Goal: Transaction & Acquisition: Purchase product/service

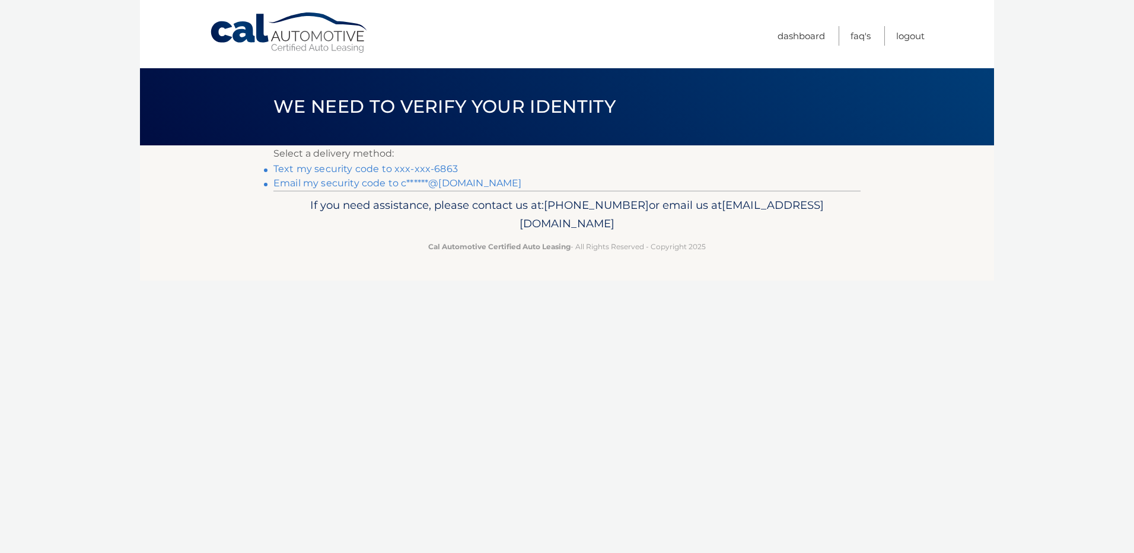
click at [418, 161] on p "Select a delivery method:" at bounding box center [566, 153] width 587 height 17
click at [410, 168] on link "Text my security code to xxx-xxx-6863" at bounding box center [365, 168] width 184 height 11
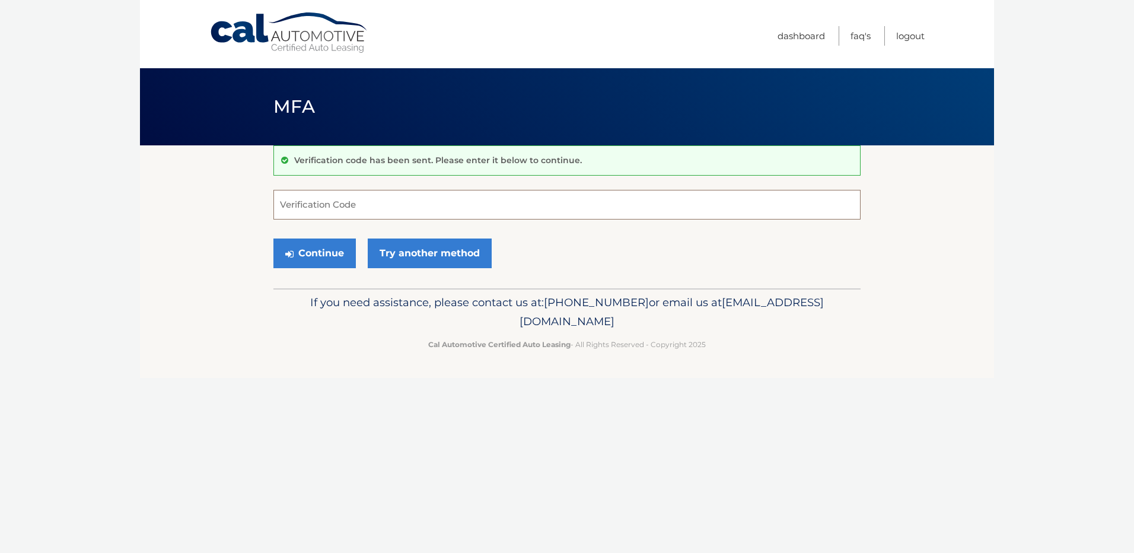
click at [419, 209] on input "Verification Code" at bounding box center [566, 205] width 587 height 30
type input "871338"
click at [323, 260] on button "Continue" at bounding box center [314, 253] width 82 height 30
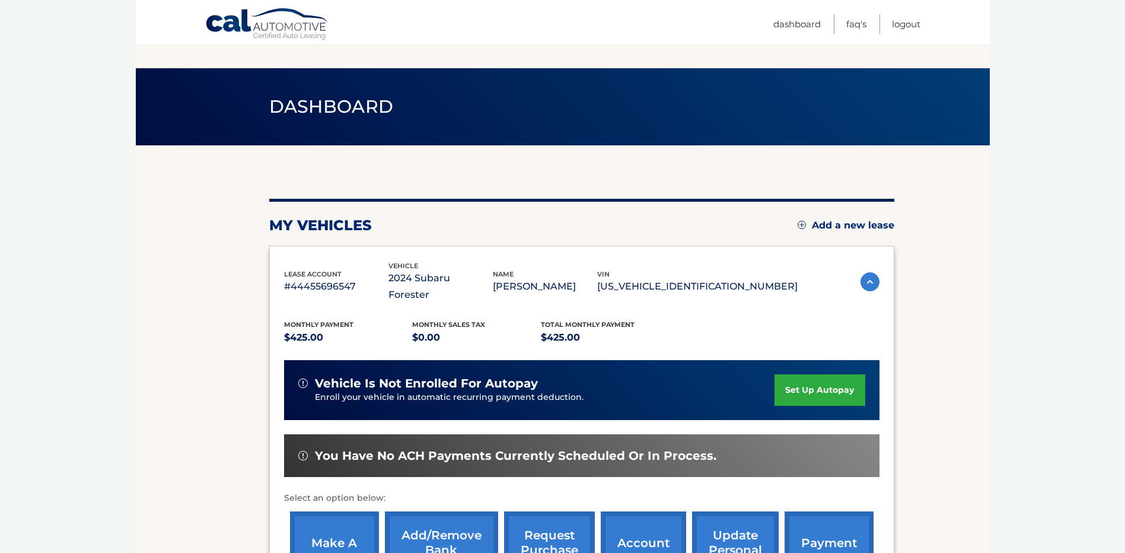
scroll to position [166, 0]
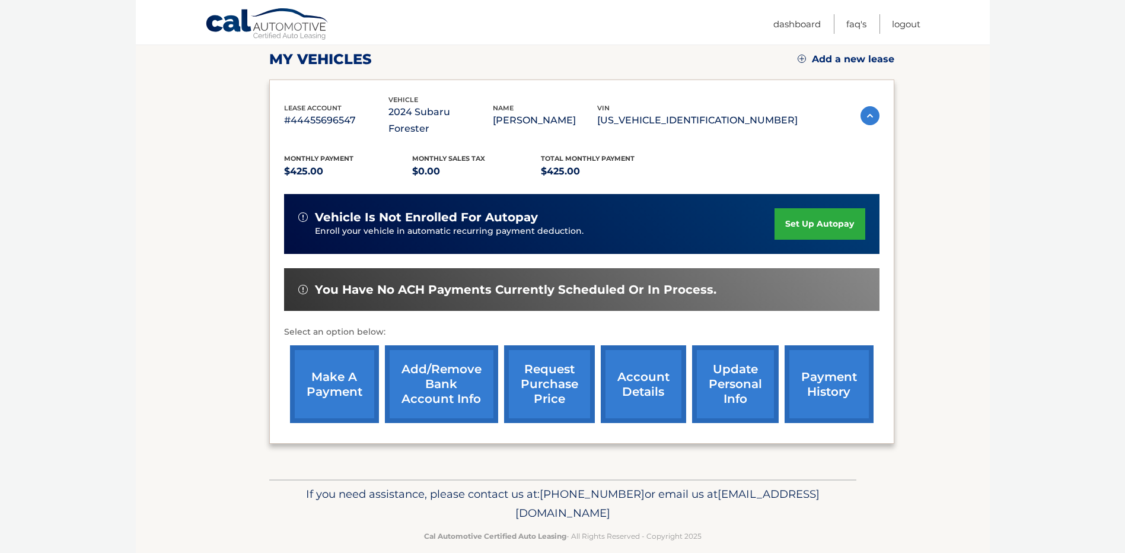
click at [326, 367] on link "make a payment" at bounding box center [334, 384] width 89 height 78
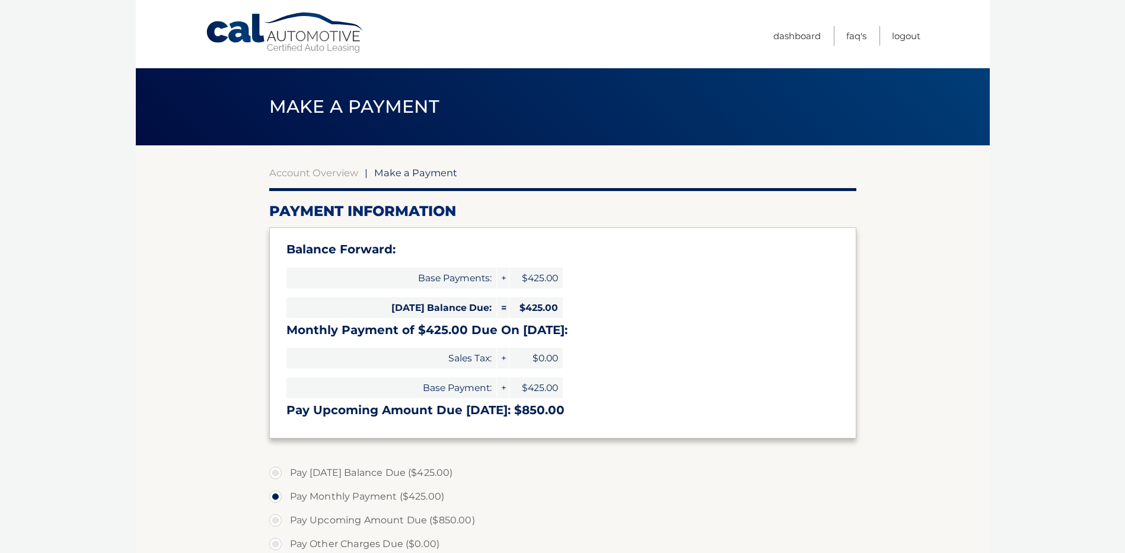
select select "NzM0MzNjYzQtMjA2Mi00MzE2LTk5YTAtZjQ0ZTc4M2E4YTEw"
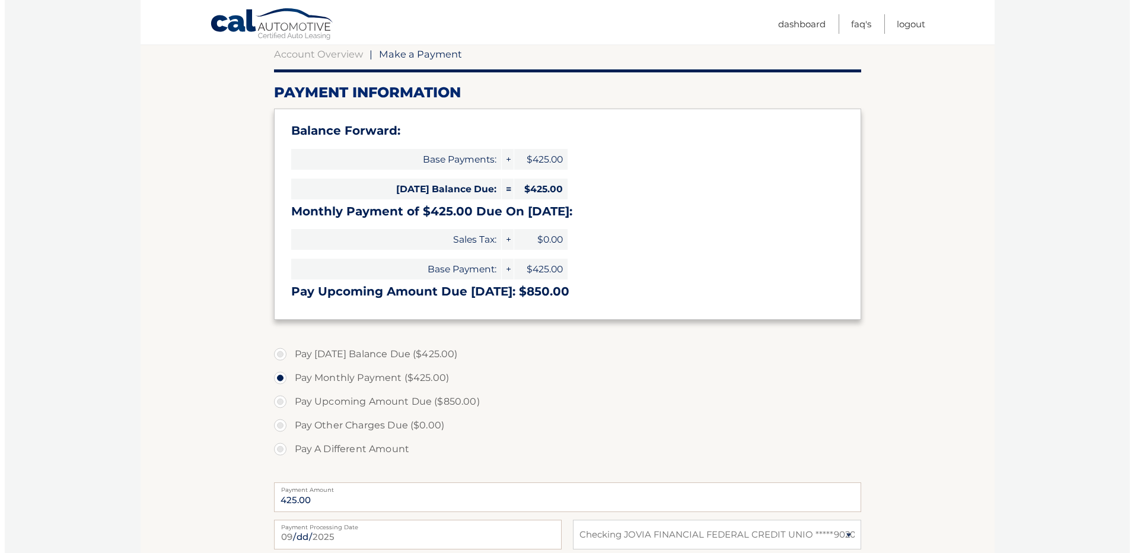
scroll to position [237, 0]
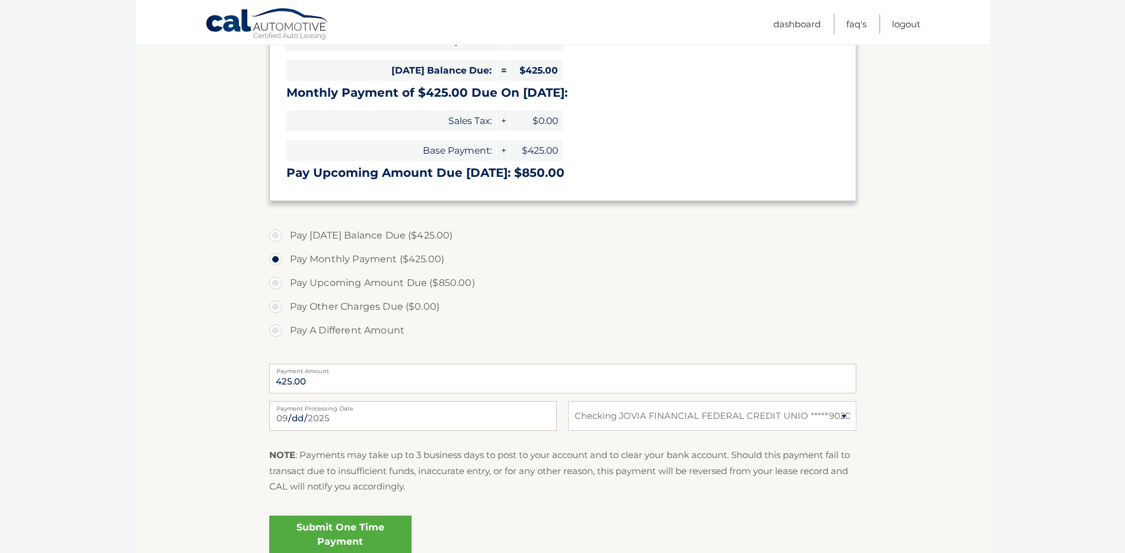
click at [272, 237] on label "Pay [DATE] Balance Due ($425.00)" at bounding box center [562, 236] width 587 height 24
click at [274, 237] on input "Pay [DATE] Balance Due ($425.00)" at bounding box center [280, 233] width 12 height 19
radio input "true"
click at [340, 536] on link "Submit One Time Payment" at bounding box center [340, 534] width 142 height 38
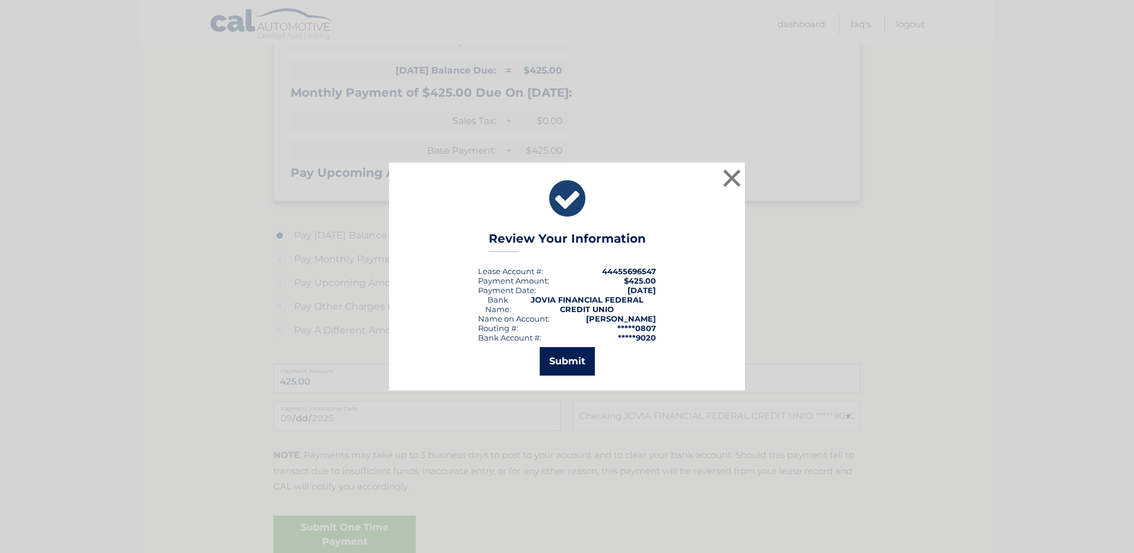
click at [568, 370] on button "Submit" at bounding box center [567, 361] width 55 height 28
